Goal: Information Seeking & Learning: Learn about a topic

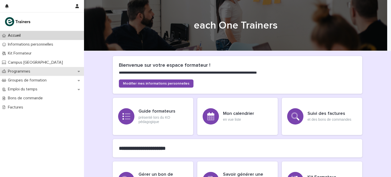
click at [30, 75] on div "Programmes" at bounding box center [42, 71] width 84 height 9
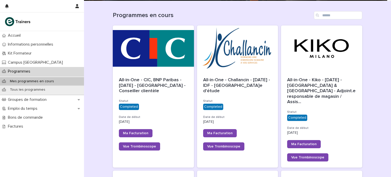
scroll to position [50, 0]
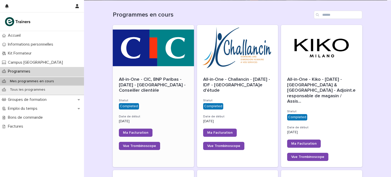
click at [133, 85] on span "All-in-One - CIC, BNP Paribas - [DATE] - [GEOGRAPHIC_DATA] - Conseiller clientè…" at bounding box center [153, 85] width 68 height 16
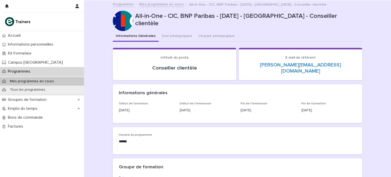
click at [28, 72] on p "Programmes" at bounding box center [20, 71] width 29 height 5
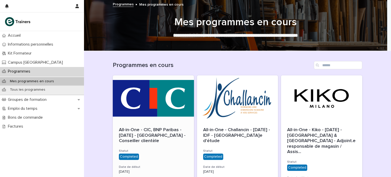
click at [128, 138] on div "All-in-One - CIC, BNP Paribas - [DATE] - [GEOGRAPHIC_DATA] - Conseiller clientè…" at bounding box center [153, 135] width 69 height 17
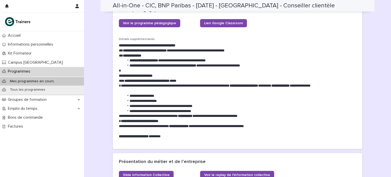
scroll to position [234, 0]
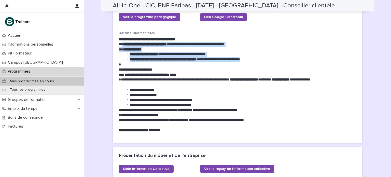
drag, startPoint x: 120, startPoint y: 37, endPoint x: 269, endPoint y: 54, distance: 150.1
click at [269, 54] on div "**********" at bounding box center [238, 85] width 238 height 96
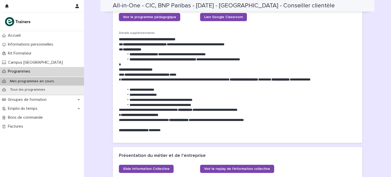
click at [172, 77] on p "**********" at bounding box center [238, 82] width 238 height 10
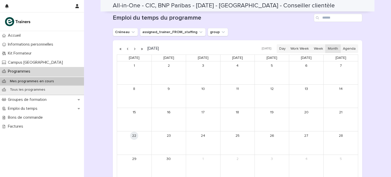
scroll to position [417, 0]
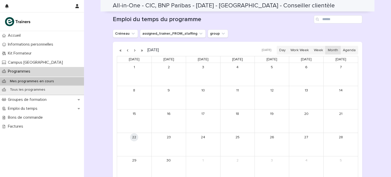
click at [194, 87] on div "10" at bounding box center [203, 90] width 34 height 8
click at [132, 46] on button "button" at bounding box center [134, 50] width 7 height 8
click at [125, 46] on button "button" at bounding box center [127, 50] width 7 height 8
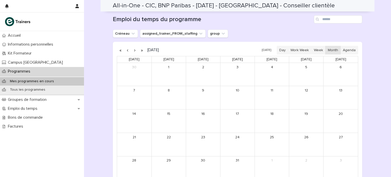
click at [125, 46] on button "button" at bounding box center [127, 50] width 7 height 8
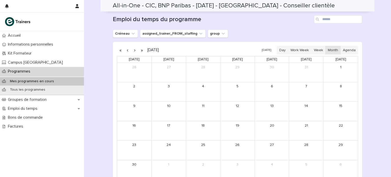
click at [135, 46] on button "button" at bounding box center [134, 50] width 7 height 8
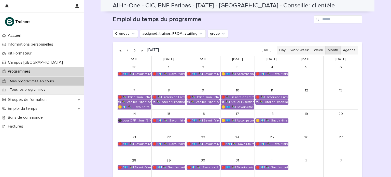
click at [135, 46] on button "button" at bounding box center [134, 50] width 7 height 8
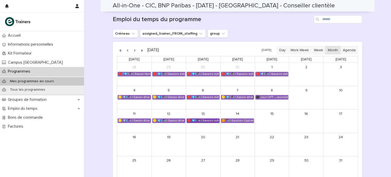
click at [198, 119] on div "🔴 💶| ✒️| Savoirs métier - Outils numériques bancaires" at bounding box center [203, 121] width 33 height 4
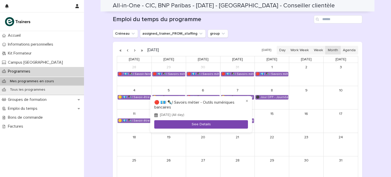
click at [216, 127] on button "See Details" at bounding box center [201, 124] width 94 height 8
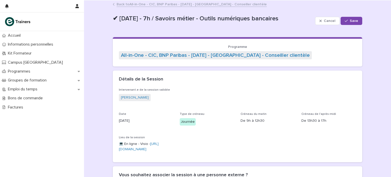
click at [150, 3] on link "Back to All-in-One - CIC, BNP Paribas - [DATE] - [GEOGRAPHIC_DATA] - Conseiller…" at bounding box center [192, 4] width 150 height 6
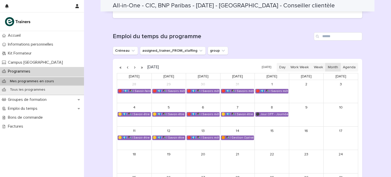
scroll to position [434, 0]
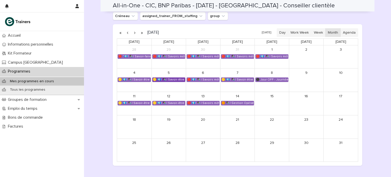
click at [162, 78] on div "🟡 💶| ✒️| Savoir-être métier - Collaboration et dynamique d'équipe" at bounding box center [169, 80] width 33 height 4
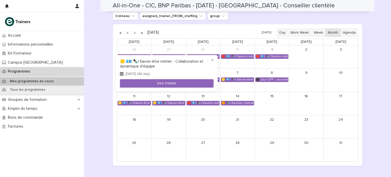
click at [125, 27] on div at bounding box center [195, 88] width 391 height 177
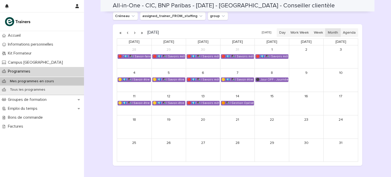
click at [125, 29] on button "button" at bounding box center [127, 33] width 7 height 8
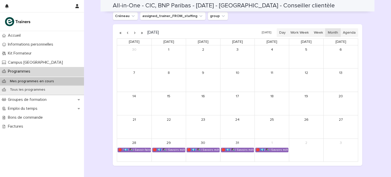
click at [125, 29] on button "button" at bounding box center [127, 33] width 7 height 8
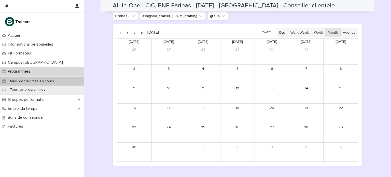
click at [134, 29] on button "button" at bounding box center [134, 33] width 7 height 8
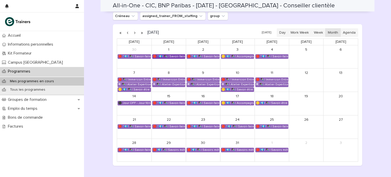
click at [166, 55] on div "🔴 "💶| ✒️| Savoir-faire métier ESB - Banques, Conformité et Finance"" at bounding box center [169, 57] width 33 height 4
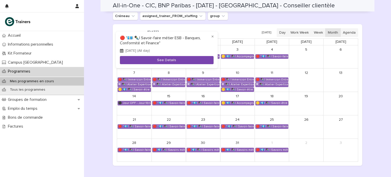
click at [166, 60] on button "See Details" at bounding box center [167, 60] width 94 height 8
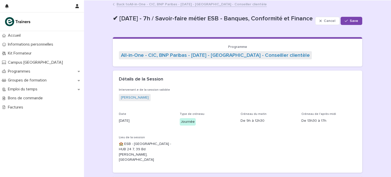
scroll to position [233, 0]
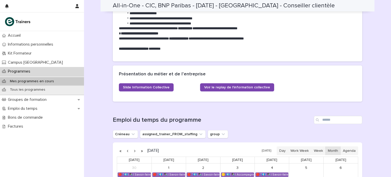
scroll to position [317, 0]
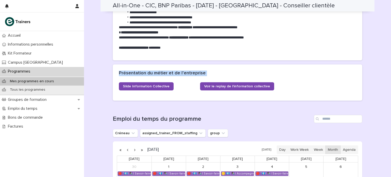
drag, startPoint x: 115, startPoint y: 64, endPoint x: 280, endPoint y: 84, distance: 165.2
click at [280, 84] on section "Présentation du métier et de l’entreprise Slide Information Collective Voir le …" at bounding box center [238, 82] width 250 height 36
click at [267, 71] on div "Présentation du métier et de l’entreprise" at bounding box center [236, 74] width 235 height 6
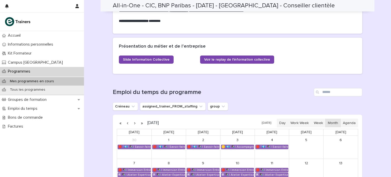
scroll to position [334, 0]
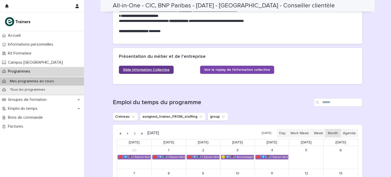
click at [159, 66] on link "Slide Information Collective" at bounding box center [146, 70] width 55 height 8
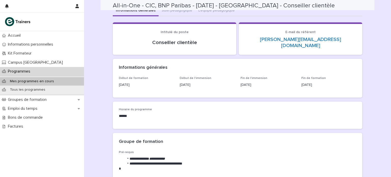
scroll to position [0, 0]
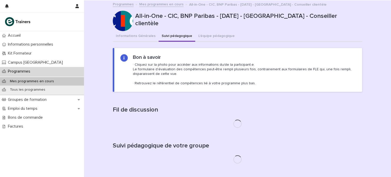
click at [179, 36] on button "Suivi pédagogique" at bounding box center [177, 36] width 37 height 11
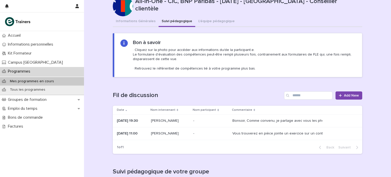
scroll to position [12, 0]
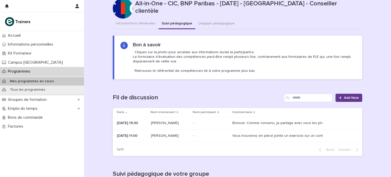
click at [349, 101] on link "Add New" at bounding box center [349, 98] width 27 height 8
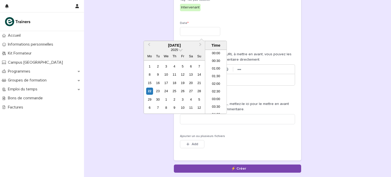
scroll to position [133, 0]
click at [185, 32] on input "text" at bounding box center [200, 31] width 40 height 9
click at [150, 89] on div "22" at bounding box center [149, 91] width 7 height 7
type input "**********"
click at [247, 79] on p at bounding box center [237, 79] width 107 height 5
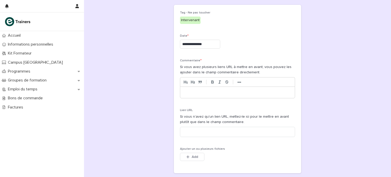
scroll to position [41, 0]
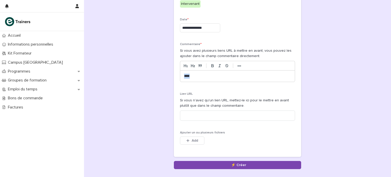
drag, startPoint x: 204, startPoint y: 76, endPoint x: 141, endPoint y: 84, distance: 63.8
click at [141, 84] on div "**********" at bounding box center [238, 64] width 250 height 209
click at [187, 140] on icon "button" at bounding box center [188, 141] width 3 height 4
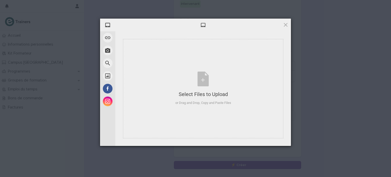
click at [330, 116] on div "My Device Link (URL) Take Photo Web Search Unsplash Facebook Instagram Select F…" at bounding box center [195, 88] width 391 height 177
click at [286, 24] on span at bounding box center [286, 25] width 6 height 6
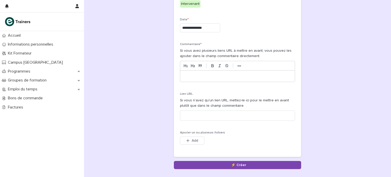
scroll to position [0, 0]
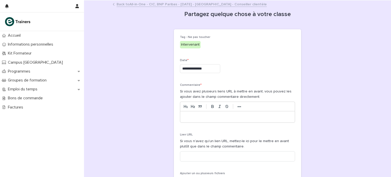
click at [144, 3] on link "Back to All-in-One - CIC, BNP Paribas - [DATE] - [GEOGRAPHIC_DATA] - Conseiller…" at bounding box center [192, 4] width 150 height 6
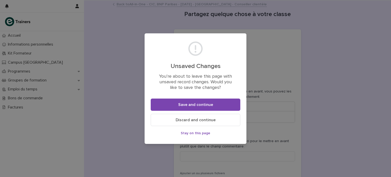
click at [191, 122] on span "Discard and continue" at bounding box center [196, 120] width 40 height 4
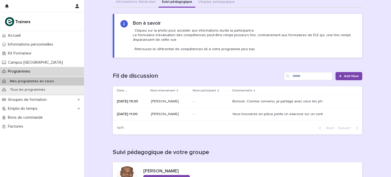
scroll to position [35, 0]
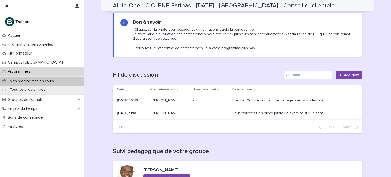
click at [286, 102] on div "Bonsoir, Comme convenu, je partage avec vous les photos prises [DATE] lors de l…" at bounding box center [294, 100] width 122 height 8
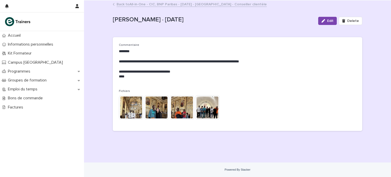
click at [154, 2] on link "Back to All-in-One - CIC, BNP Paribas - [DATE] - [GEOGRAPHIC_DATA] - Conseiller…" at bounding box center [192, 4] width 150 height 6
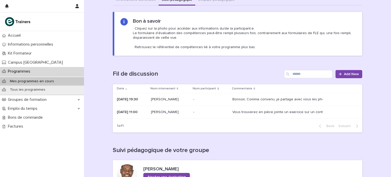
scroll to position [86, 0]
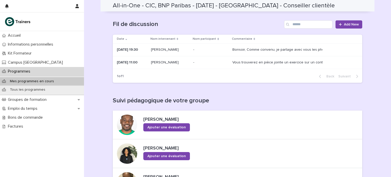
click at [262, 61] on div "Vous trouverez en pièce jointe un exercice sur un contrat bancaire. [PERSON_NAM…" at bounding box center [277, 62] width 89 height 4
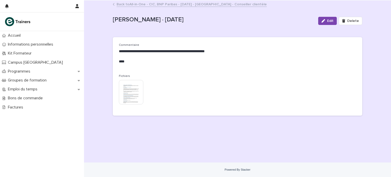
click at [178, 2] on link "Back to All-in-One - CIC, BNP Paribas - [DATE] - [GEOGRAPHIC_DATA] - Conseiller…" at bounding box center [192, 4] width 150 height 6
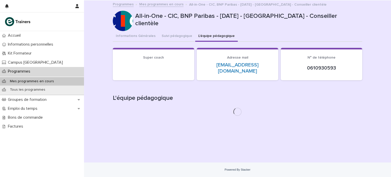
click at [204, 36] on button "L'équipe pédagogique" at bounding box center [216, 36] width 43 height 11
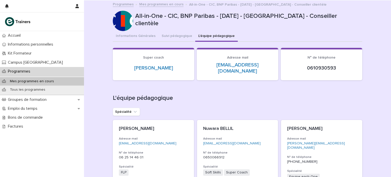
click at [19, 82] on p "Mes programmes en cours" at bounding box center [32, 81] width 52 height 4
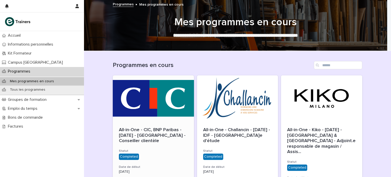
click at [142, 136] on span "All-in-One - CIC, BNP Paribas - [DATE] - [GEOGRAPHIC_DATA] - Conseiller clientè…" at bounding box center [153, 136] width 68 height 16
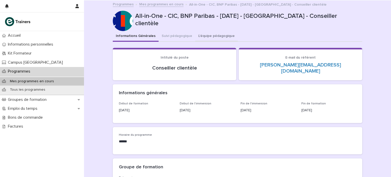
click at [196, 37] on button "L'équipe pédagogique" at bounding box center [216, 36] width 43 height 11
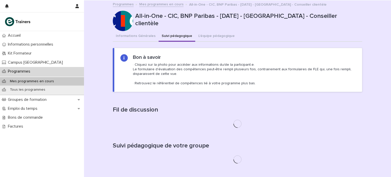
click at [164, 40] on button "Suivi pédagogique" at bounding box center [177, 36] width 37 height 11
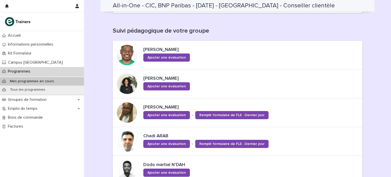
scroll to position [157, 0]
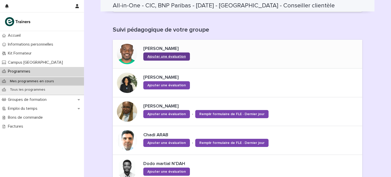
click at [148, 57] on span "Ajouter une évaluation" at bounding box center [167, 57] width 38 height 4
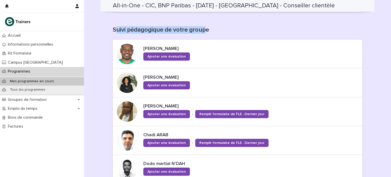
drag, startPoint x: 113, startPoint y: 30, endPoint x: 204, endPoint y: 30, distance: 91.0
click at [204, 30] on h1 "Suivi pédagogique de votre groupe" at bounding box center [238, 29] width 250 height 7
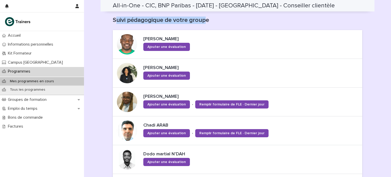
scroll to position [162, 0]
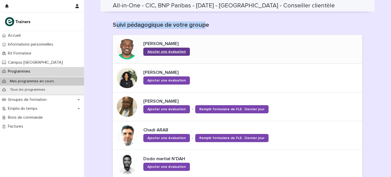
click at [154, 53] on span "Ajouter une évaluation" at bounding box center [167, 52] width 38 height 4
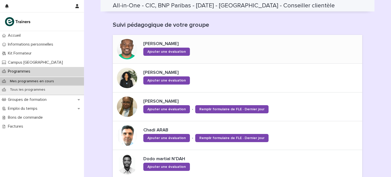
click at [230, 22] on h1 "Suivi pédagogique de votre groupe" at bounding box center [238, 24] width 250 height 7
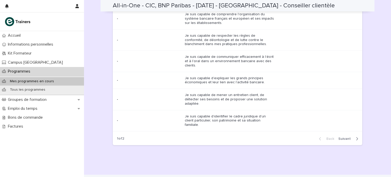
scroll to position [629, 0]
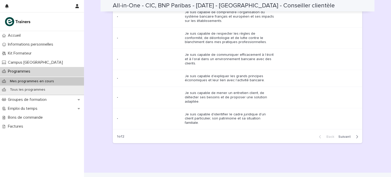
click at [343, 135] on span "Next" at bounding box center [347, 137] width 16 height 4
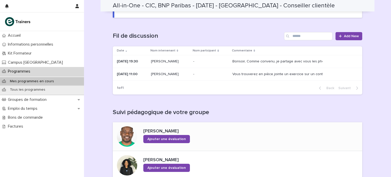
scroll to position [0, 0]
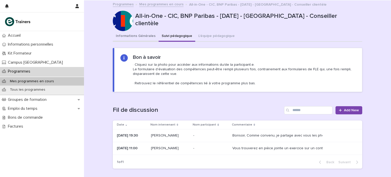
click at [145, 34] on button "Informations Générales" at bounding box center [136, 36] width 46 height 11
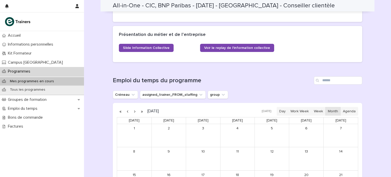
scroll to position [350, 0]
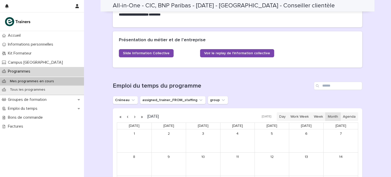
click at [124, 113] on button "button" at bounding box center [127, 117] width 7 height 8
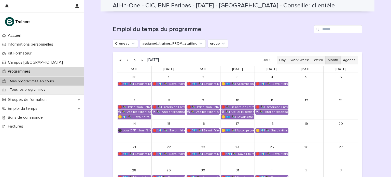
scroll to position [409, 0]
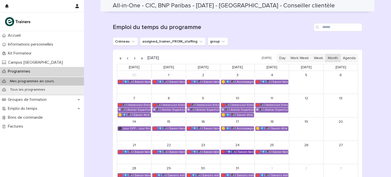
click at [232, 150] on div "🔴 "💶| ✒️| Savoir-faire métier ESB - Banques, Conformité et Finance"" at bounding box center [237, 152] width 33 height 4
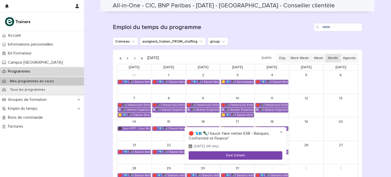
click at [226, 155] on button "See Details" at bounding box center [236, 155] width 94 height 8
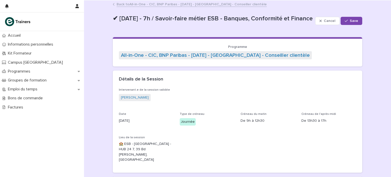
click at [131, 5] on link "Back to All-in-One - CIC, BNP Paribas - [DATE] - [GEOGRAPHIC_DATA] - Conseiller…" at bounding box center [192, 4] width 150 height 6
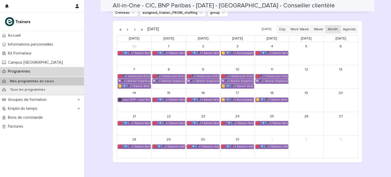
scroll to position [445, 0]
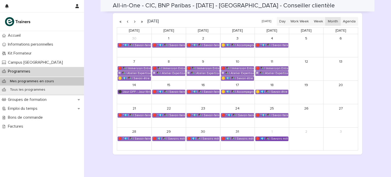
click at [272, 137] on div "🔴 💶| ✒️| Savoirs métier - Produits bancaires et documents professionnels" at bounding box center [272, 139] width 33 height 4
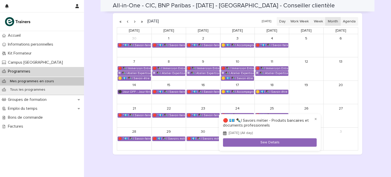
click at [371, 83] on div at bounding box center [195, 88] width 391 height 177
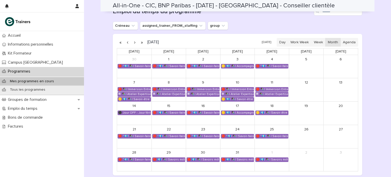
scroll to position [424, 0]
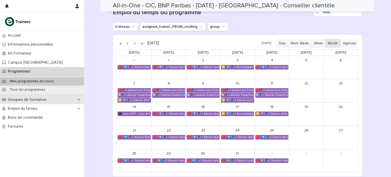
click at [52, 99] on div "Groupes de formation" at bounding box center [42, 99] width 84 height 9
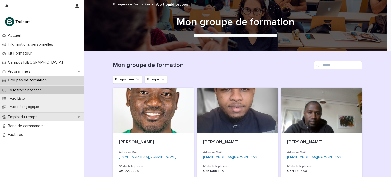
click at [50, 118] on div "Emploi du temps" at bounding box center [42, 117] width 84 height 9
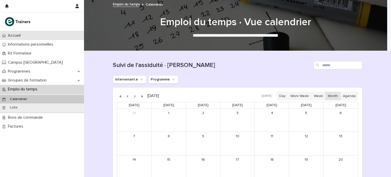
click at [29, 35] on div "Accueil" at bounding box center [42, 35] width 84 height 9
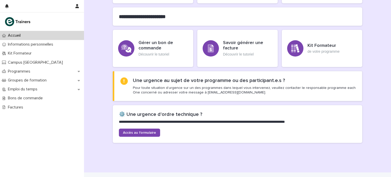
scroll to position [134, 0]
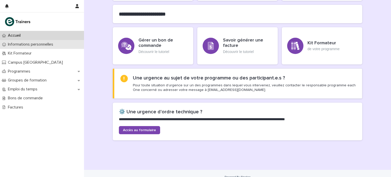
click at [45, 43] on p "Informations personnelles" at bounding box center [31, 44] width 51 height 5
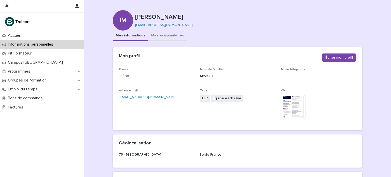
click at [156, 37] on button "Mes indisponibilités" at bounding box center [167, 36] width 39 height 11
